Goal: Information Seeking & Learning: Compare options

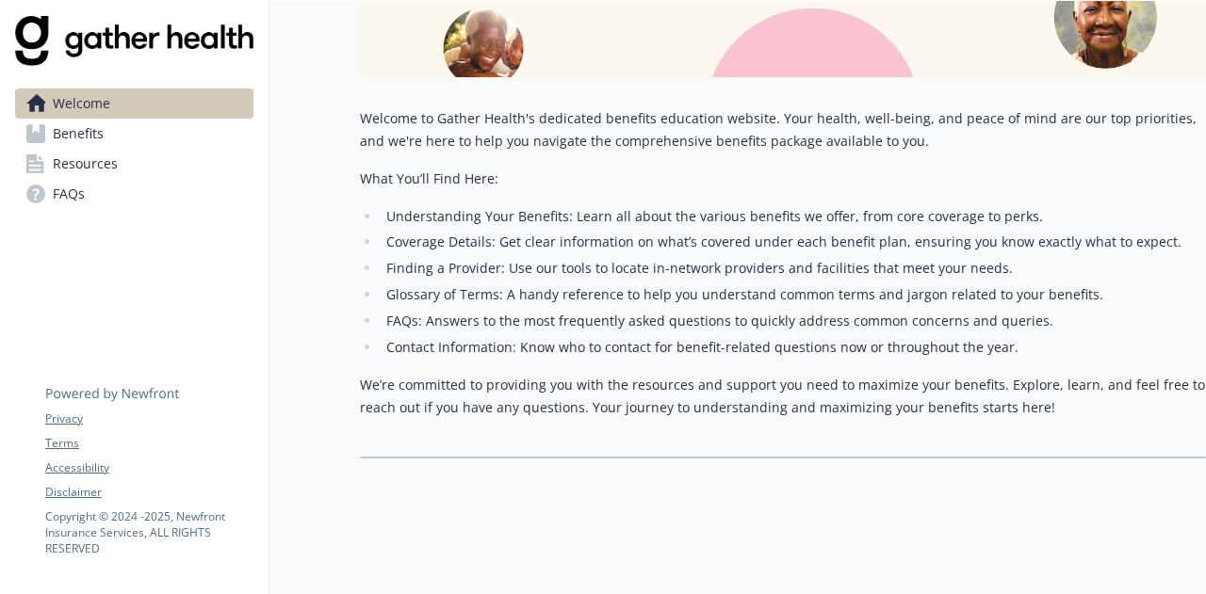
scroll to position [350, 0]
click at [109, 132] on link "Benefits" at bounding box center [134, 134] width 238 height 30
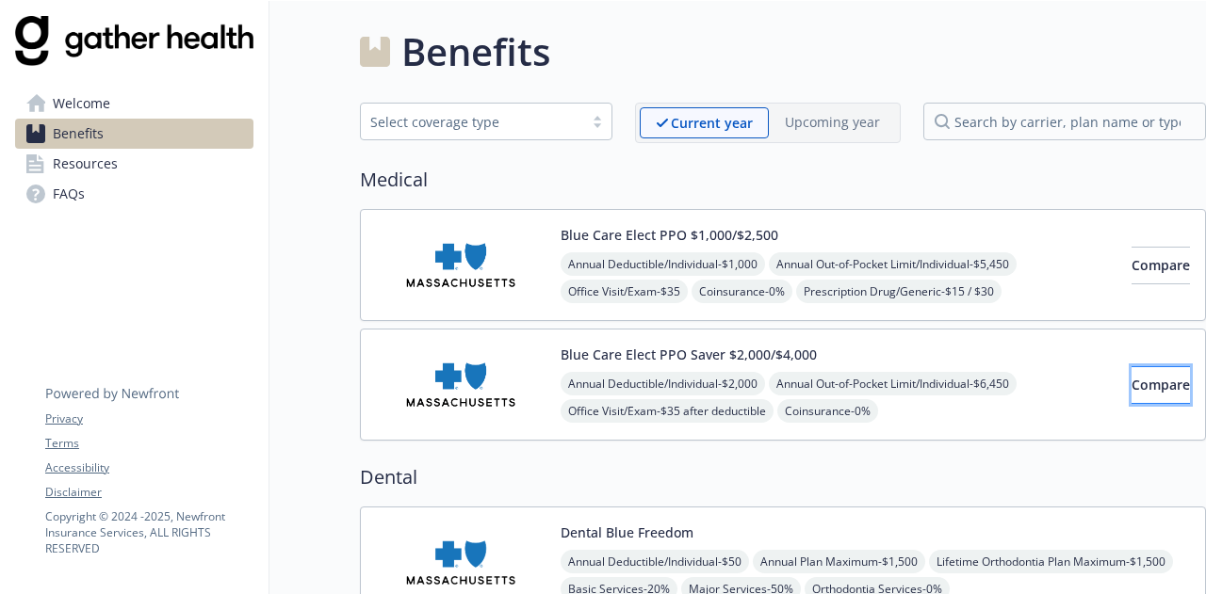
click at [1131, 383] on span "Compare" at bounding box center [1160, 385] width 58 height 18
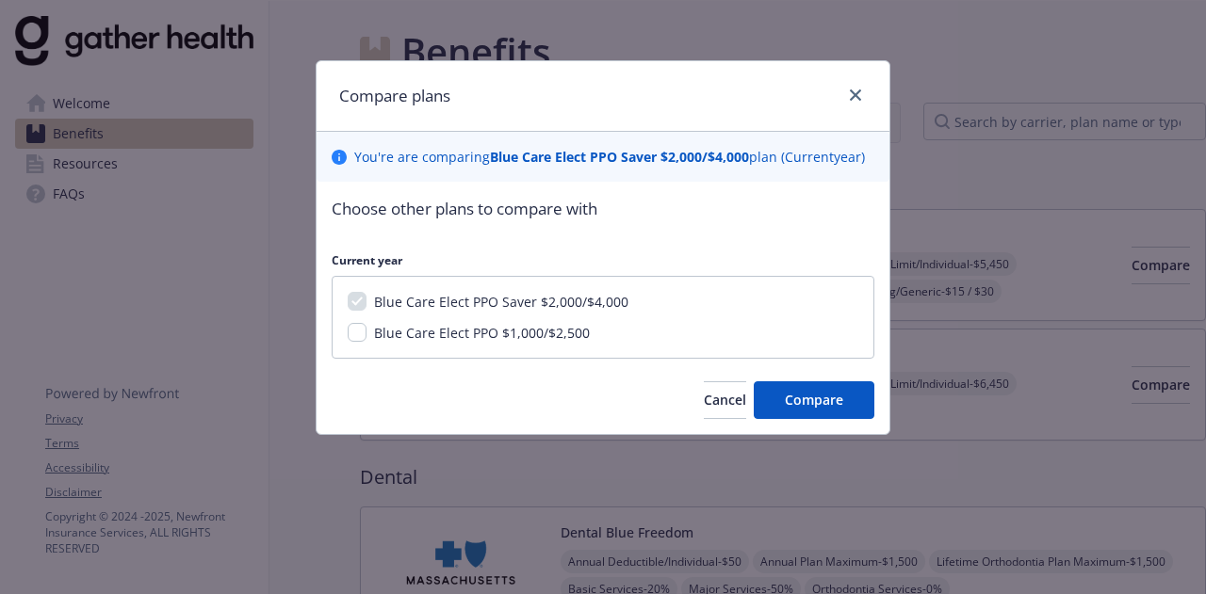
click at [475, 346] on div "Blue Care Elect PPO Saver $2,000/$4,000 Blue Care Elect PPO $1,000/$2,500" at bounding box center [603, 317] width 543 height 83
click at [527, 334] on span "Blue Care Elect PPO $1,000/$2,500" at bounding box center [482, 333] width 216 height 18
click at [366, 334] on input "Blue Care Elect PPO $1,000/$2,500" at bounding box center [357, 332] width 19 height 19
checkbox input "true"
click at [810, 397] on span "Compare" at bounding box center [814, 400] width 58 height 18
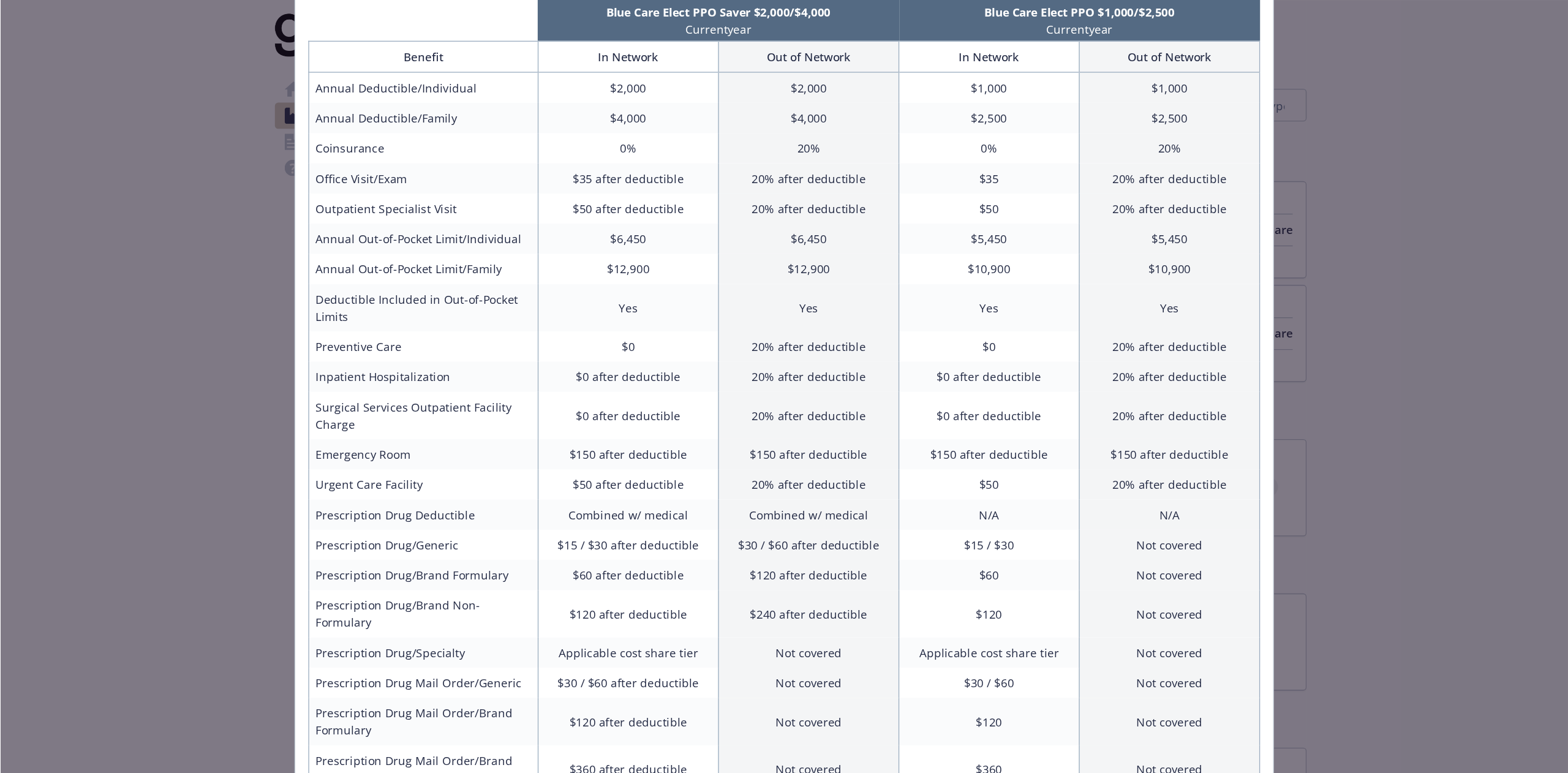
scroll to position [14, 0]
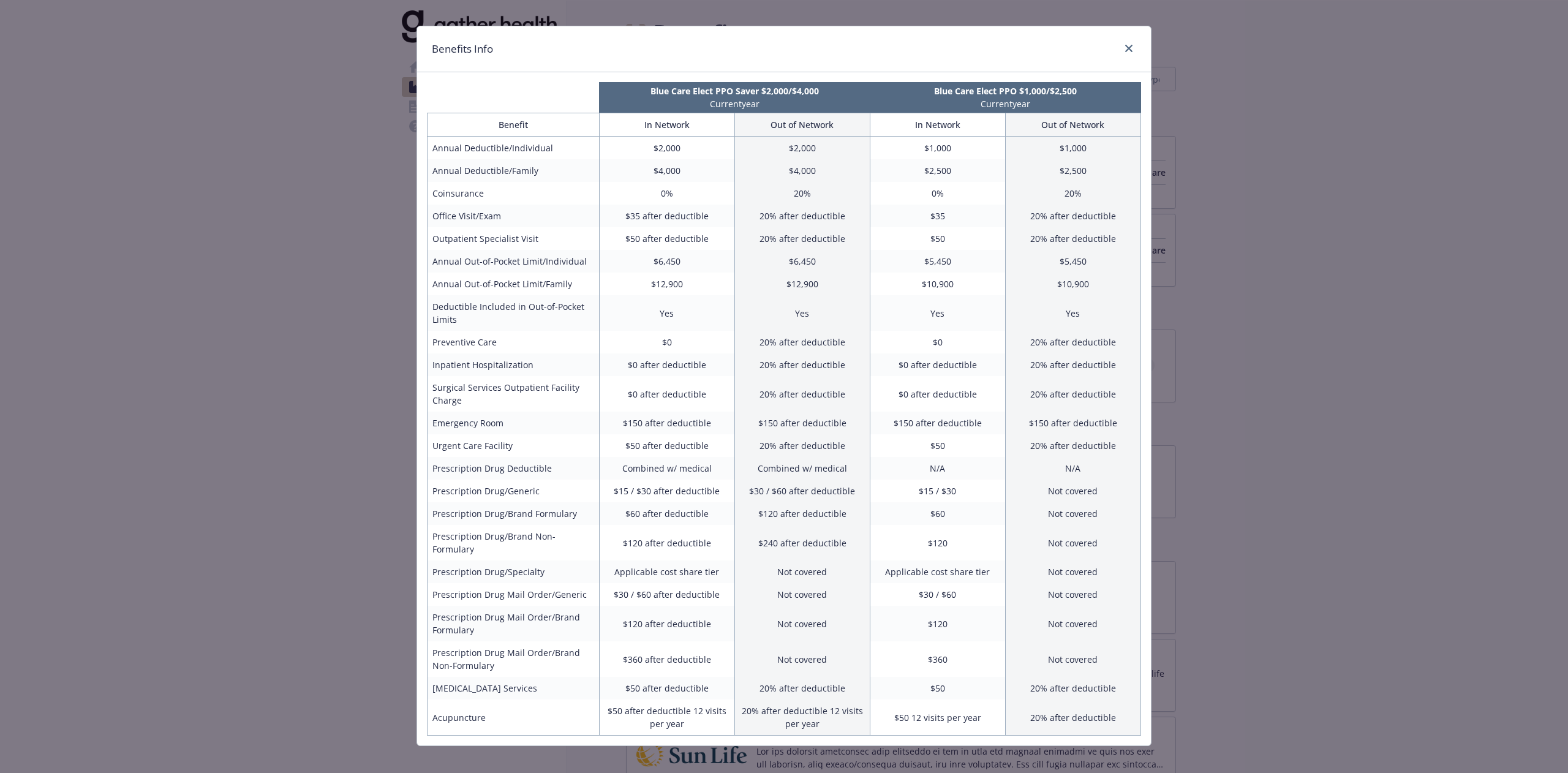
click at [784, 217] on div "Benefits Info Blue Care Elect PPO Saver $2,000/$4,000 Current year Blue Care El…" at bounding box center [784, 386] width 1568 height 773
click at [784, 51] on icon "close" at bounding box center [1128, 48] width 7 height 7
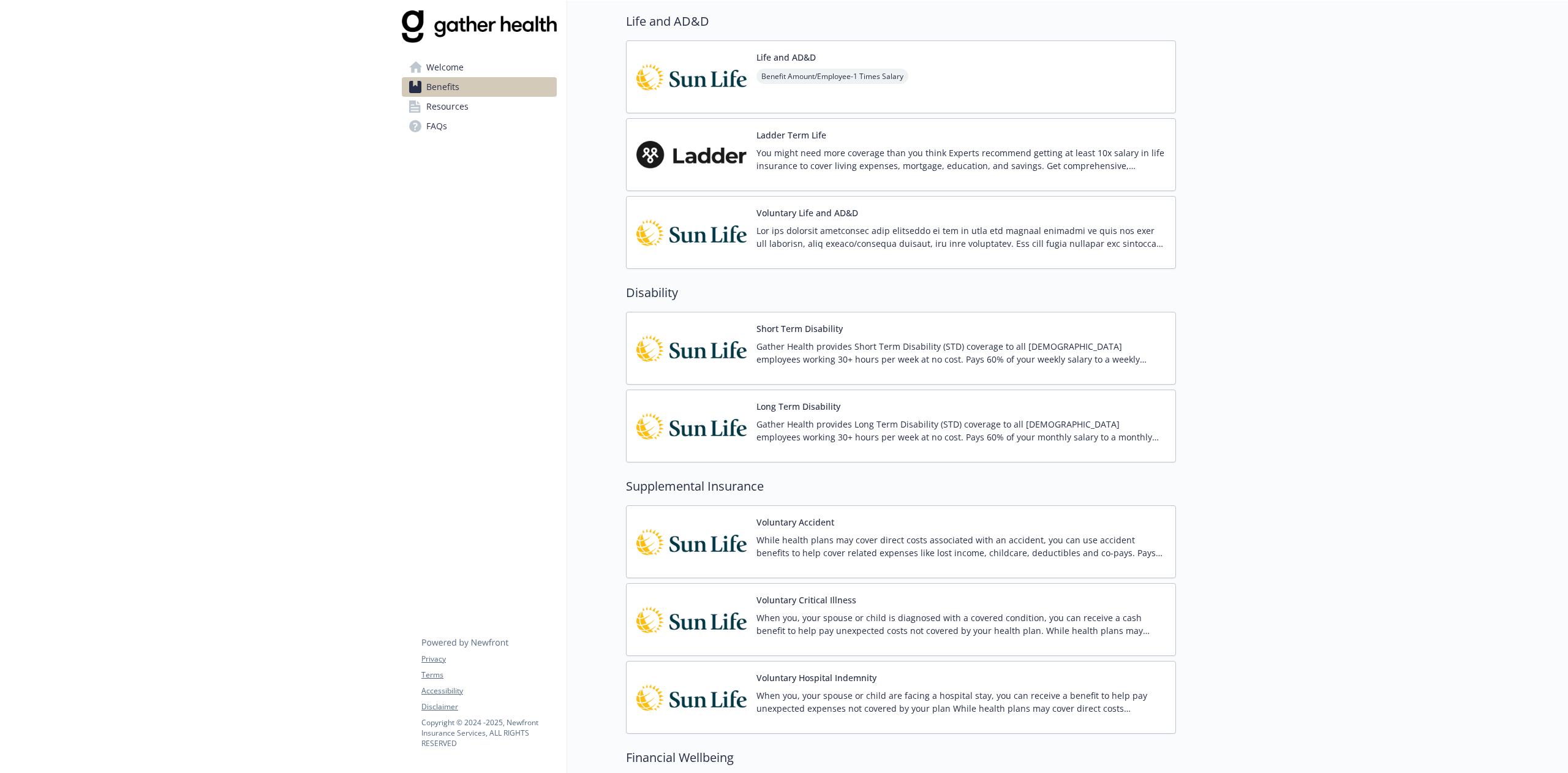
scroll to position [0, 0]
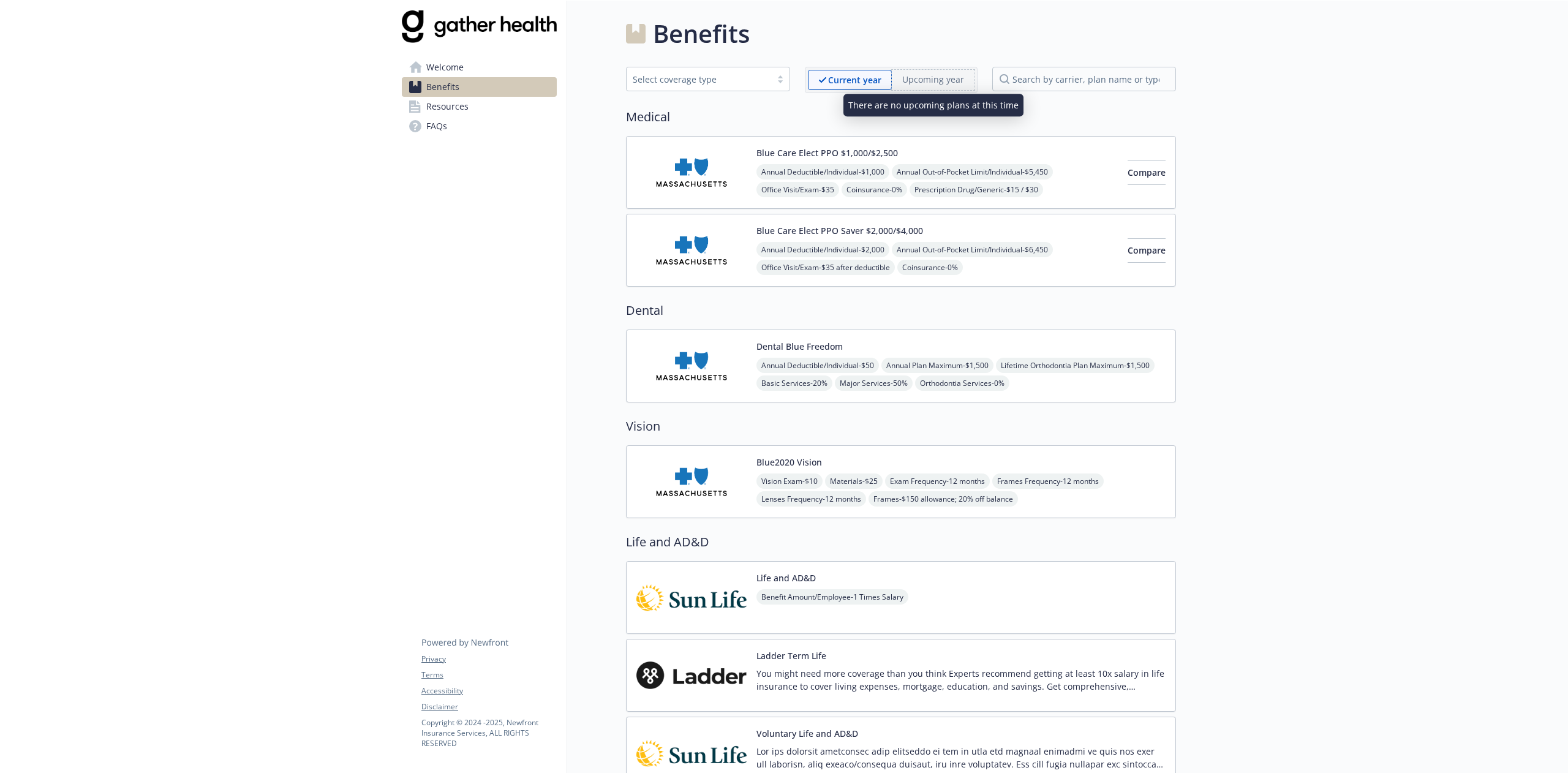
click at [784, 90] on span "Upcoming year" at bounding box center [933, 79] width 83 height 20
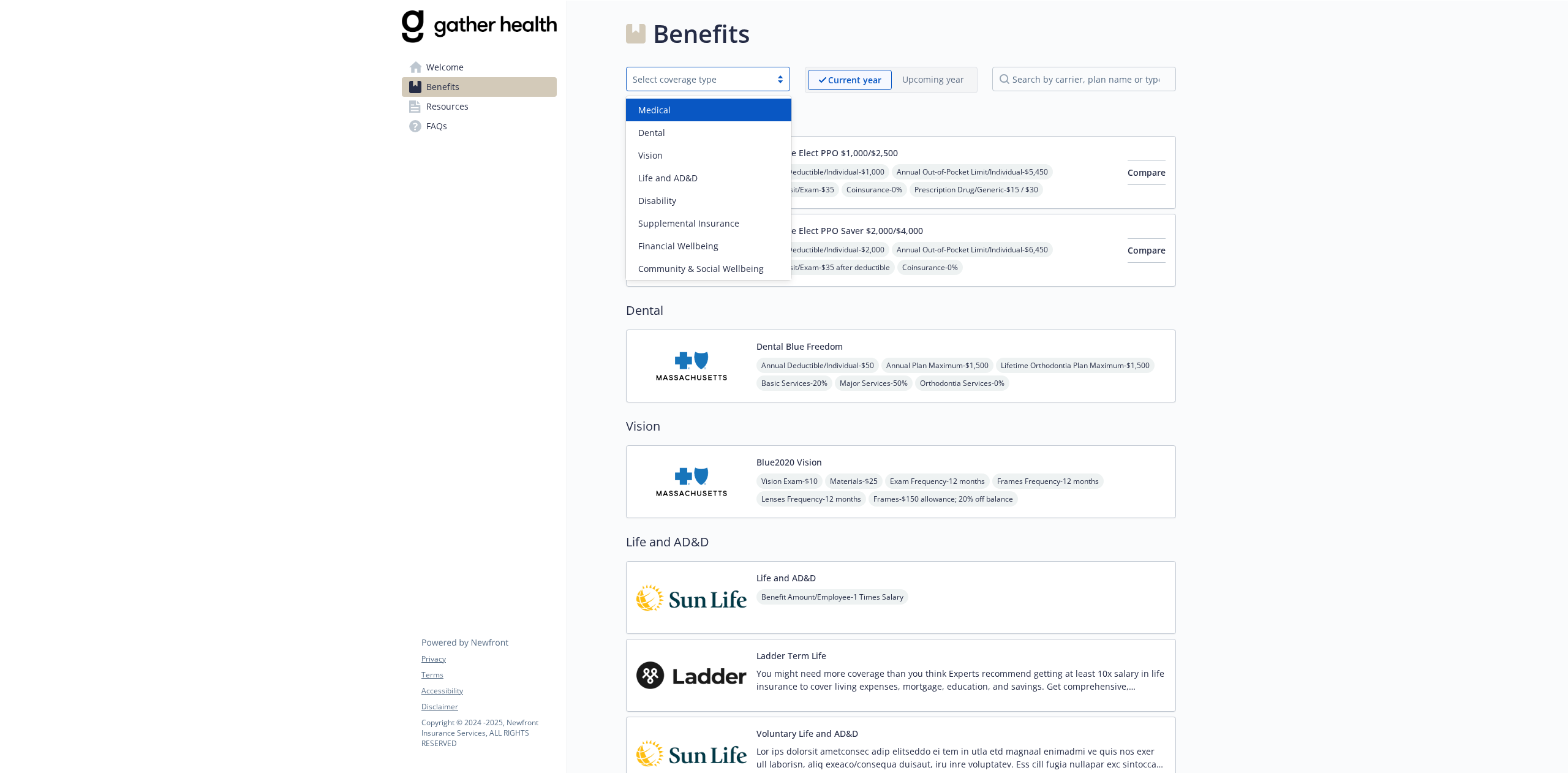
click at [707, 85] on div "Select coverage type" at bounding box center [698, 79] width 132 height 13
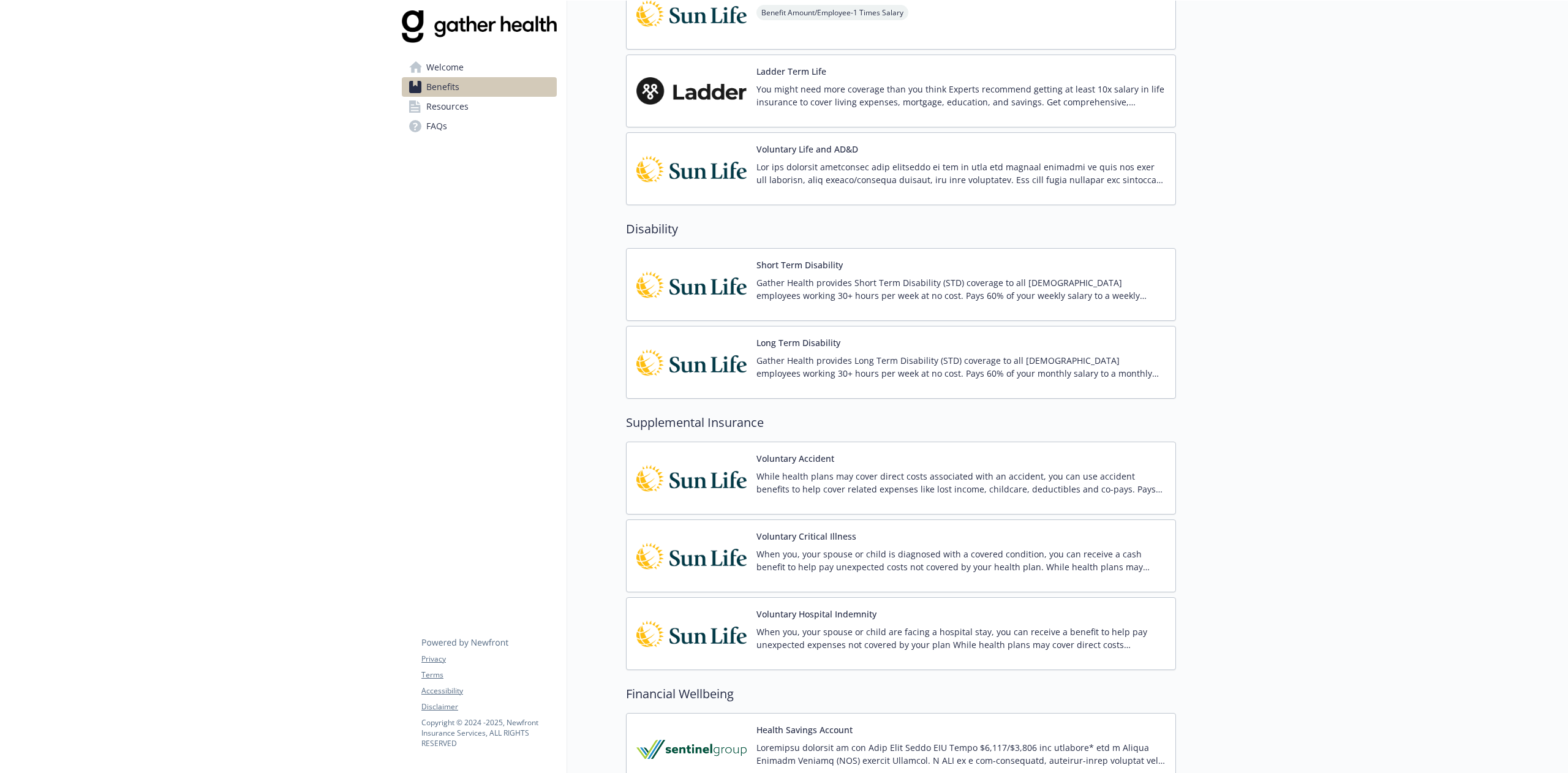
scroll to position [585, 0]
click at [486, 116] on link "FAQs" at bounding box center [479, 126] width 155 height 20
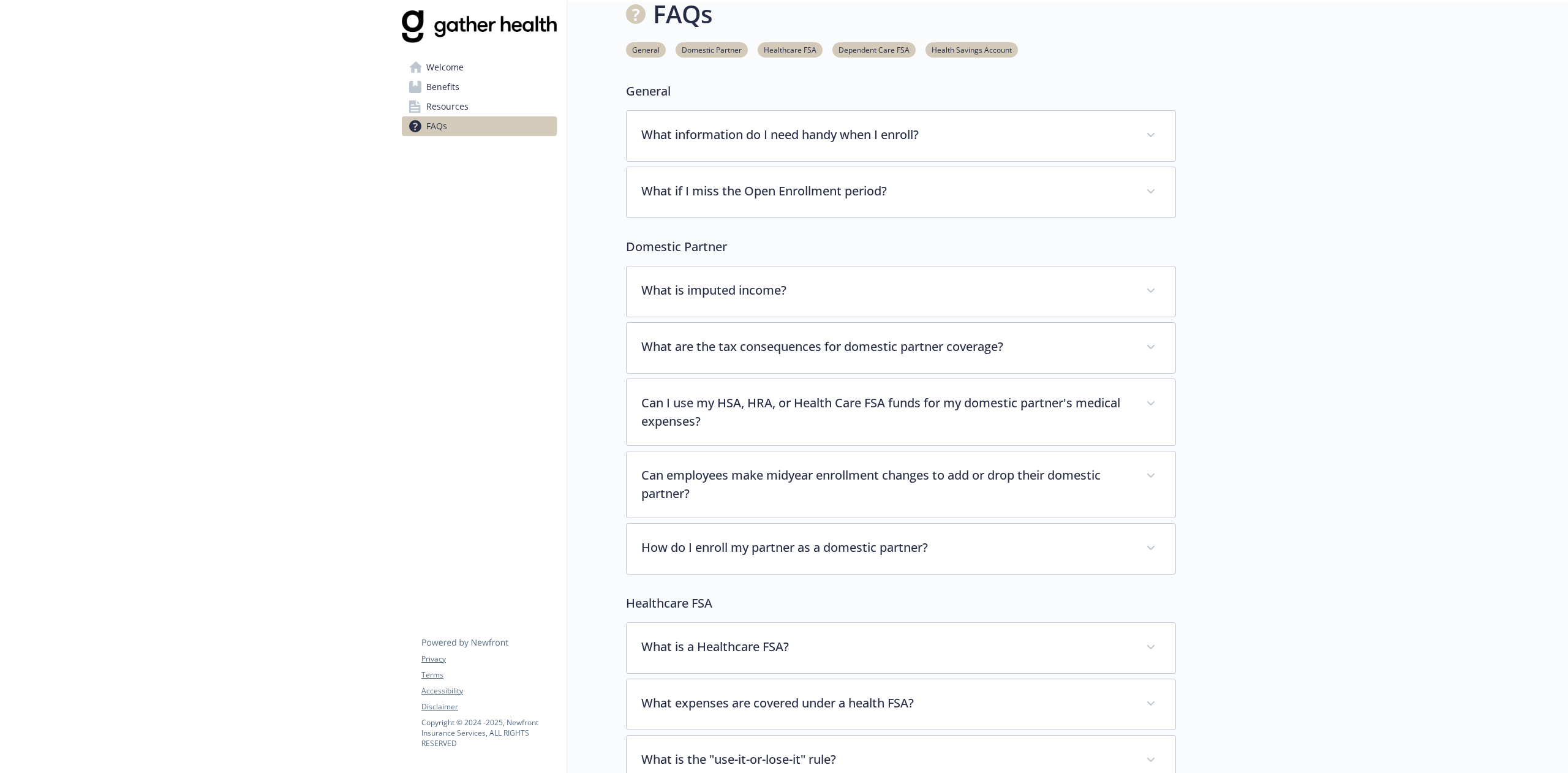
scroll to position [585, 0]
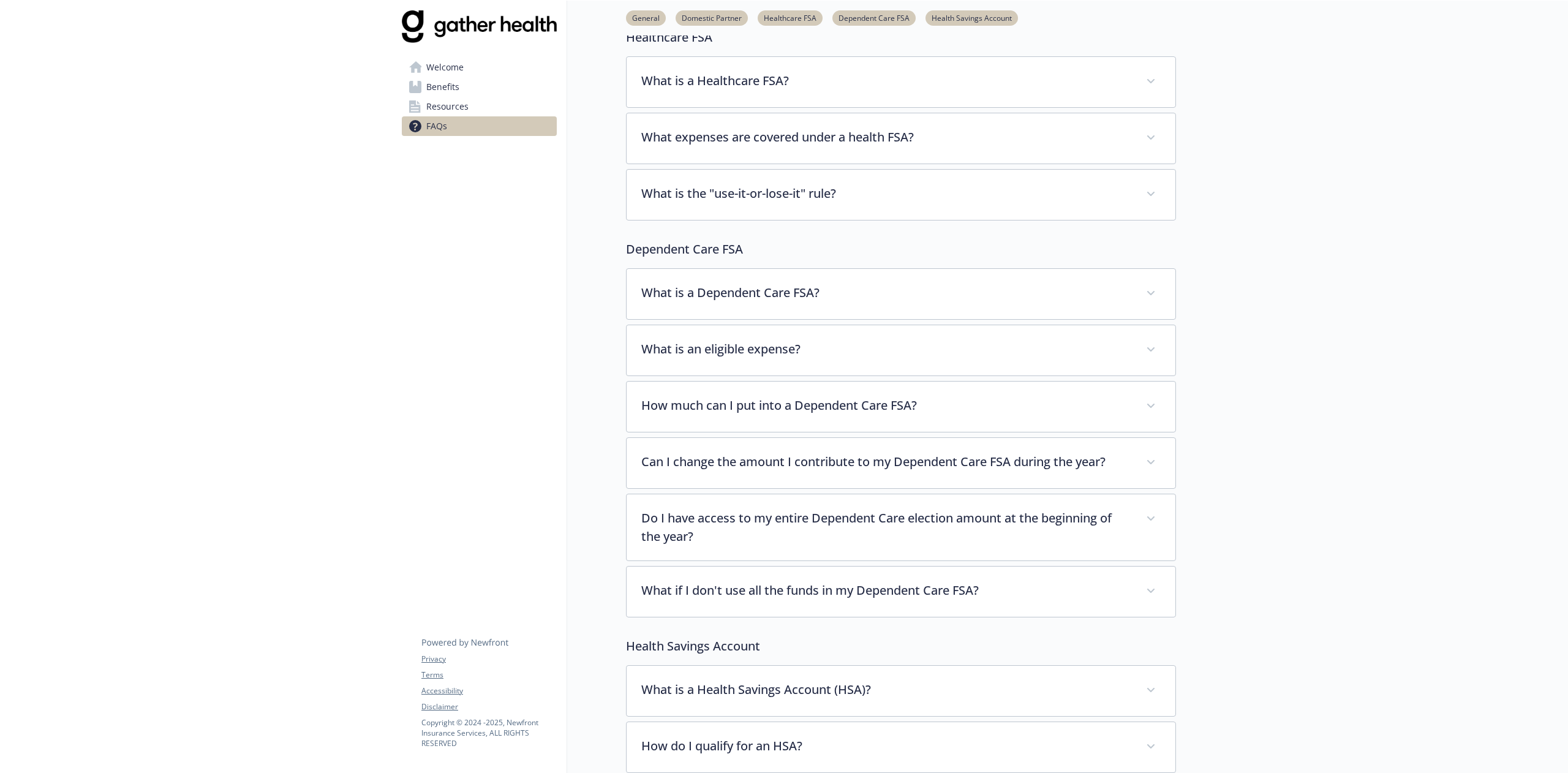
click at [505, 103] on link "Resources" at bounding box center [479, 107] width 155 height 20
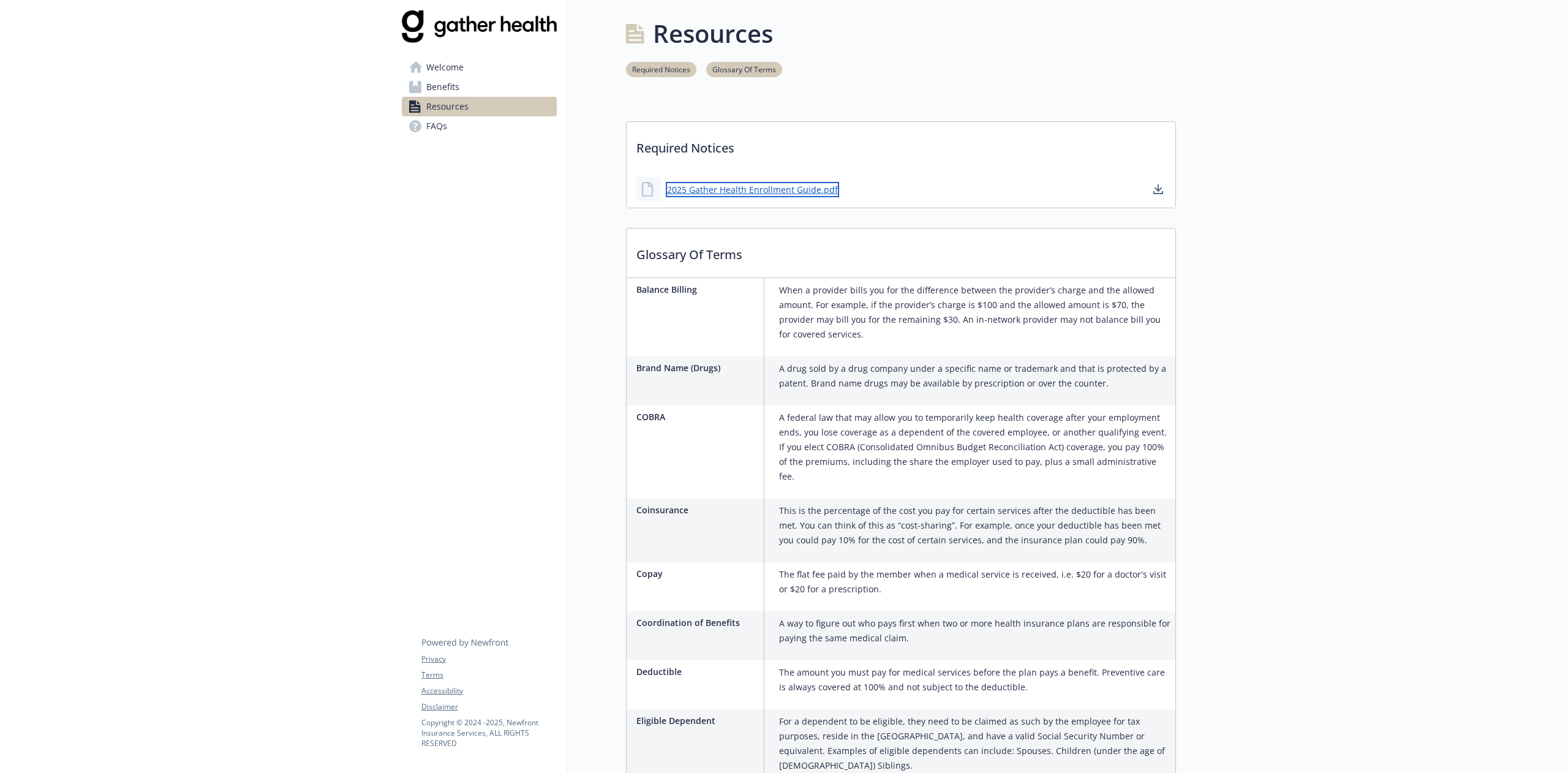
click at [784, 192] on link "2025 Gather Health Enrollment Guide.pdf" at bounding box center [752, 190] width 174 height 16
click at [780, 184] on link "2025 Gather Health Enrollment Guide.pdf" at bounding box center [752, 190] width 174 height 16
